Goal: Answer question/provide support

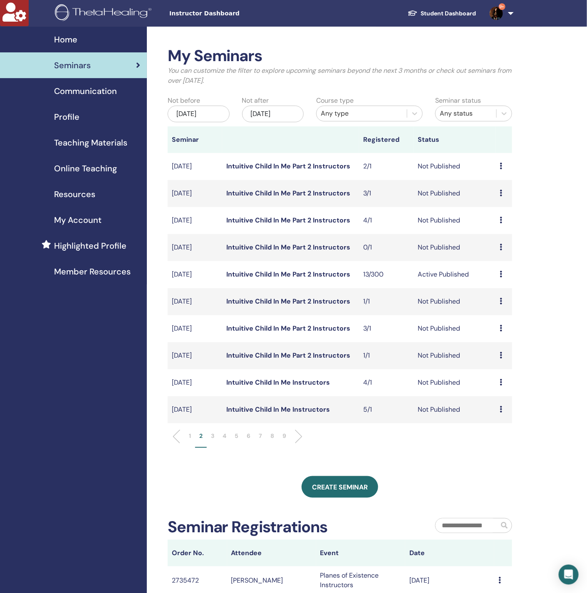
click at [285, 278] on link "Intuitive Child In Me Part 2 Instructors" at bounding box center [288, 274] width 124 height 9
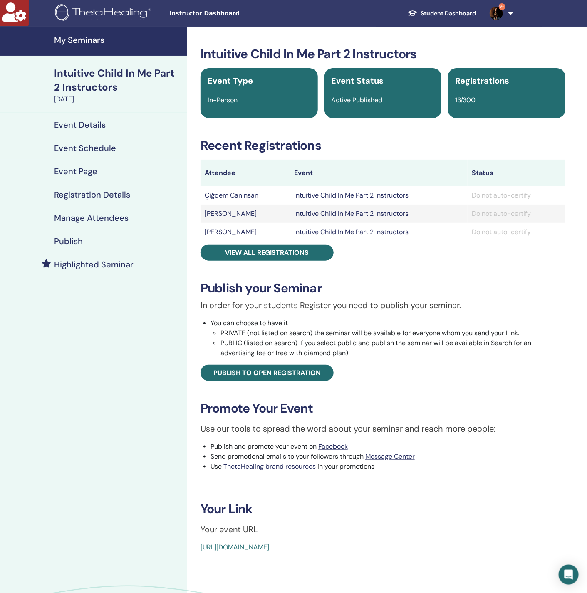
click at [107, 221] on h4 "Manage Attendees" at bounding box center [91, 218] width 74 height 10
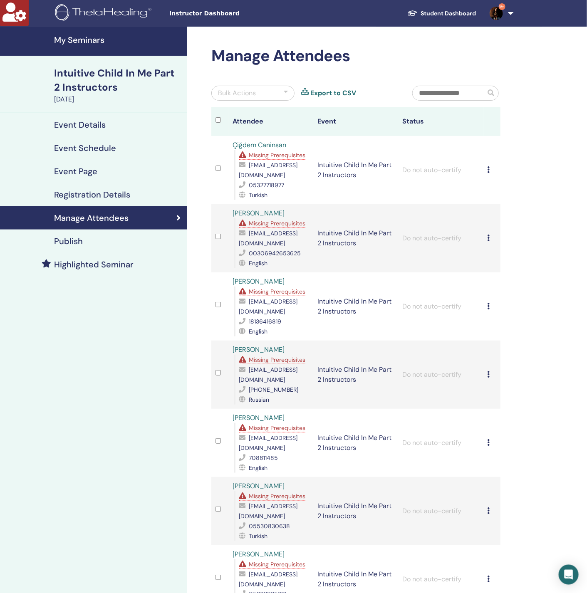
click at [271, 156] on span "Missing Prerequisites" at bounding box center [277, 154] width 57 height 7
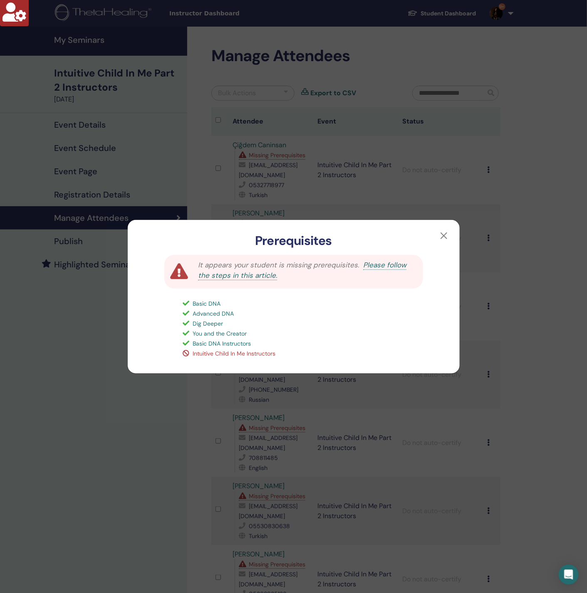
click at [95, 377] on div "Prerequisites It appears your student is missing prerequisites. Please follow t…" at bounding box center [293, 296] width 587 height 593
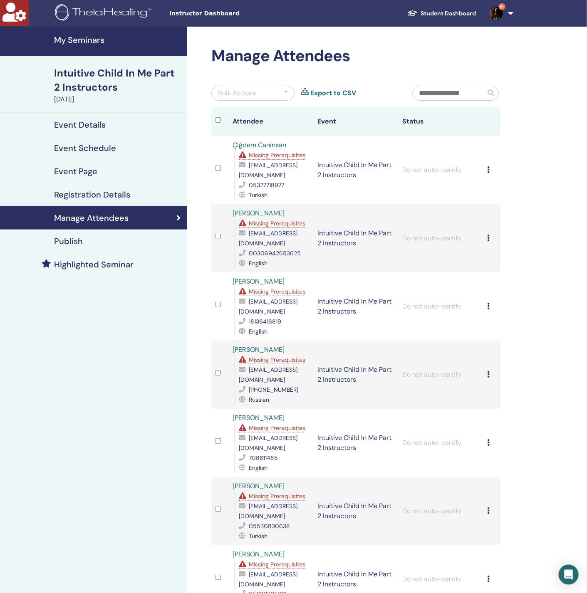
click at [266, 227] on span "Missing Prerequisites" at bounding box center [277, 223] width 57 height 7
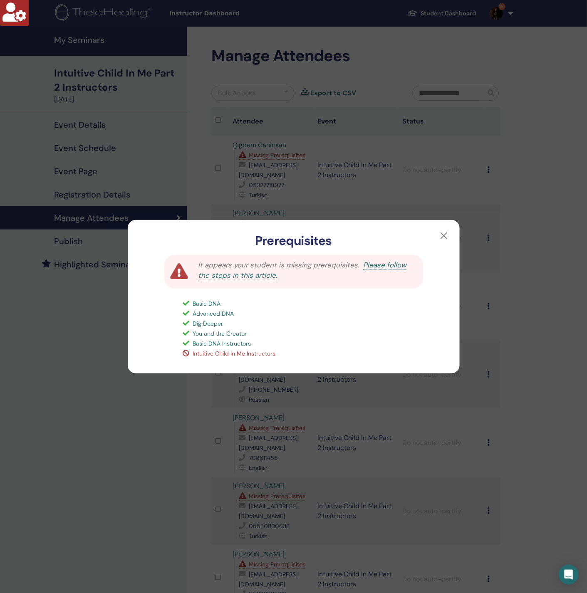
click at [99, 438] on div "Prerequisites It appears your student is missing prerequisites. Please follow t…" at bounding box center [293, 296] width 587 height 593
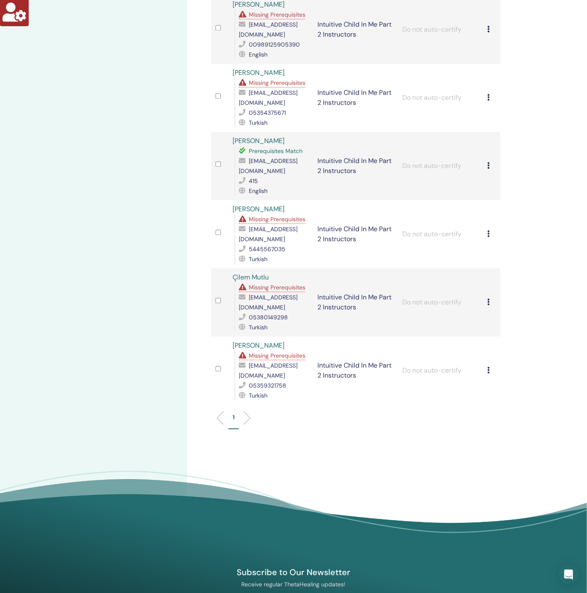
scroll to position [624, 0]
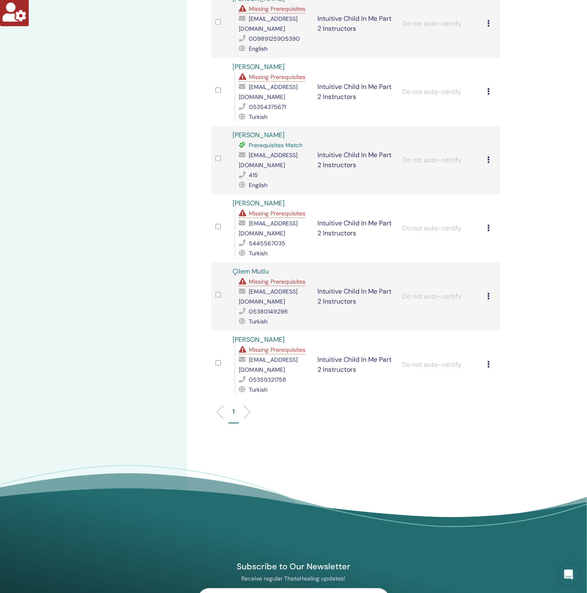
click at [265, 169] on span "[EMAIL_ADDRESS][DOMAIN_NAME]" at bounding box center [268, 159] width 59 height 17
copy span "[EMAIL_ADDRESS][DOMAIN_NAME]"
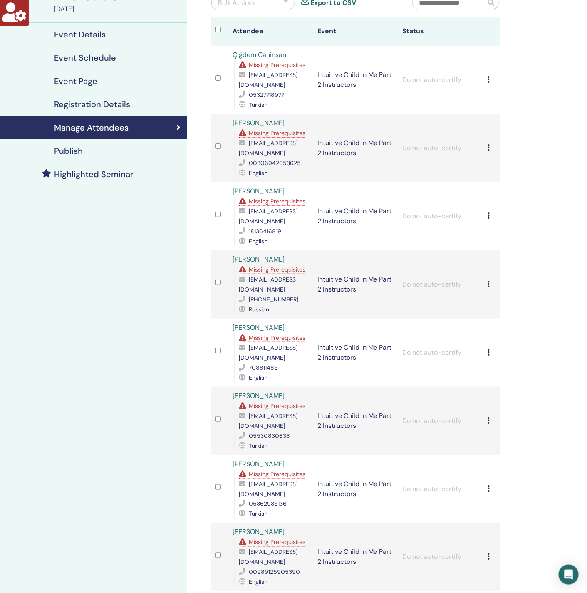
scroll to position [62, 0]
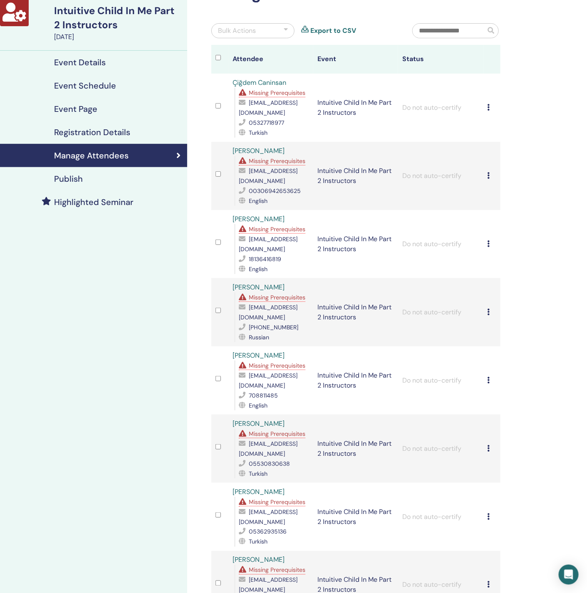
click at [262, 163] on span "Missing Prerequisites" at bounding box center [277, 160] width 57 height 7
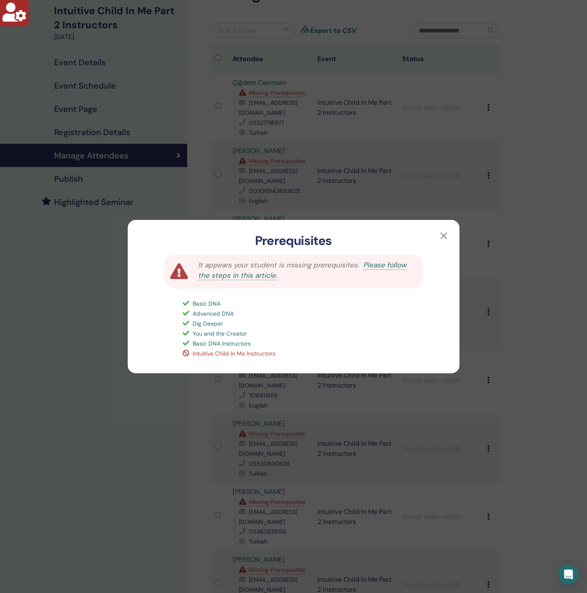
click at [95, 334] on div "Prerequisites It appears your student is missing prerequisites. Please follow t…" at bounding box center [293, 296] width 587 height 593
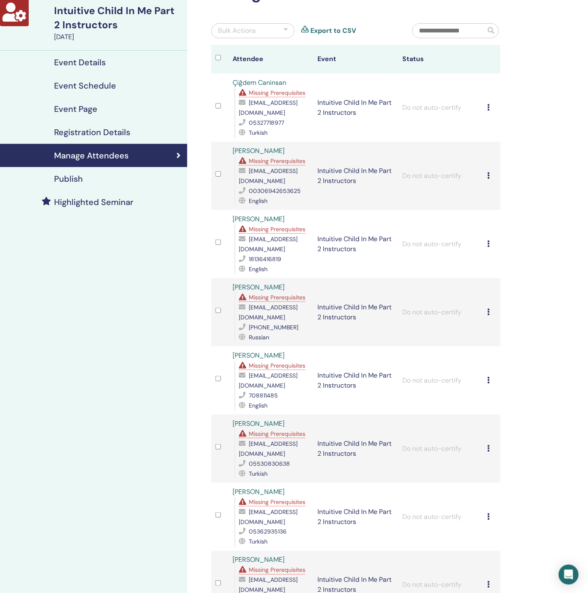
click at [281, 233] on span "Missing Prerequisites" at bounding box center [277, 229] width 57 height 7
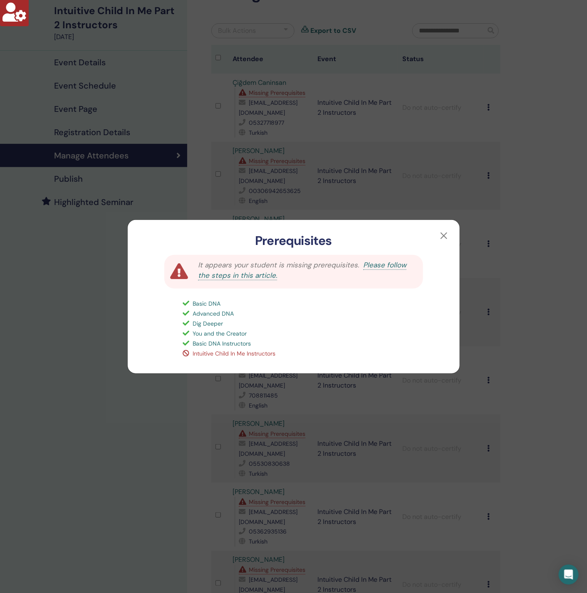
click at [84, 345] on div "Prerequisites It appears your student is missing prerequisites. Please follow t…" at bounding box center [293, 296] width 587 height 593
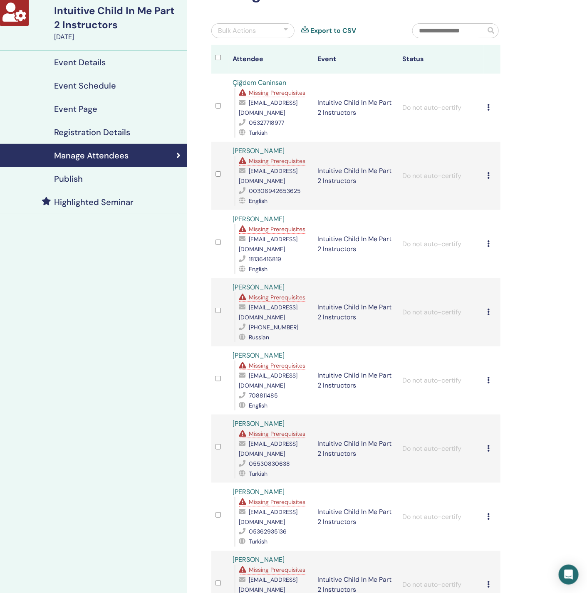
click at [266, 300] on div "Missing Prerequisites" at bounding box center [274, 298] width 70 height 10
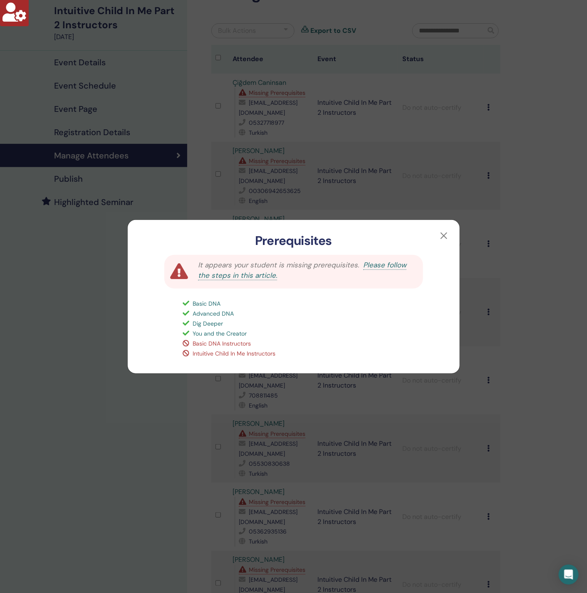
click at [107, 338] on div "Prerequisites It appears your student is missing prerequisites. Please follow t…" at bounding box center [293, 296] width 587 height 593
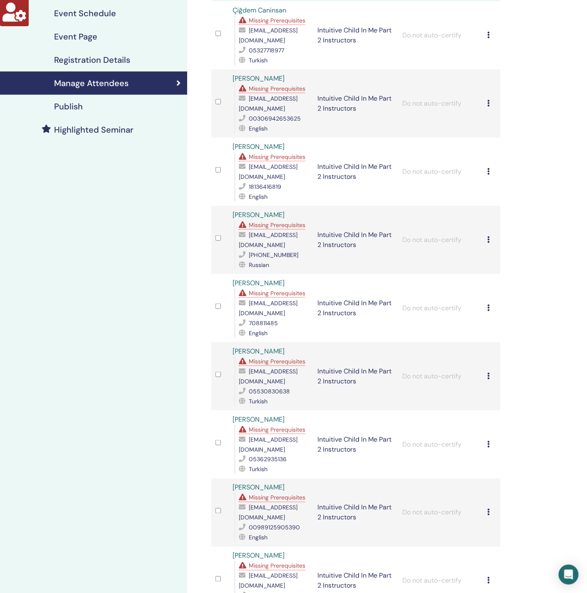
scroll to position [0, 0]
